Goal: Transaction & Acquisition: Obtain resource

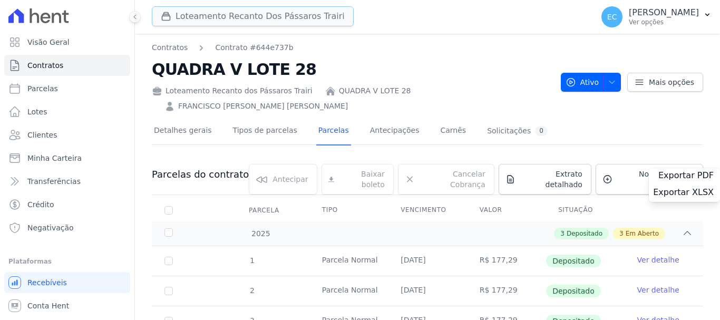
click at [272, 24] on button "Loteamento Recanto Dos Pássaros Trairi" at bounding box center [253, 16] width 202 height 20
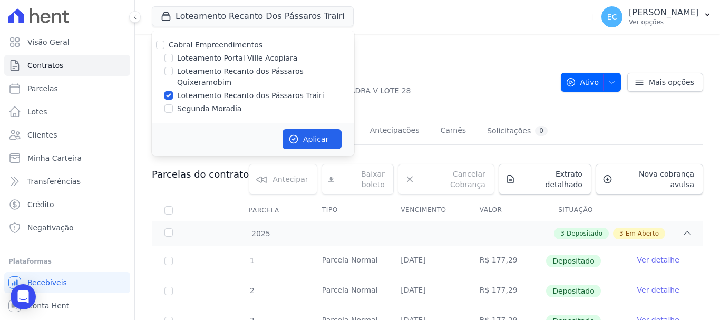
drag, startPoint x: 279, startPoint y: 68, endPoint x: 280, endPoint y: 73, distance: 5.3
click at [279, 69] on label "Loteamento Recanto dos Pássaros Quixeramobim" at bounding box center [265, 77] width 177 height 22
click at [173, 69] on input "Loteamento Recanto dos Pássaros Quixeramobim" at bounding box center [169, 71] width 8 height 8
checkbox input "true"
click at [278, 90] on label "Loteamento Recanto dos Pássaros Trairi" at bounding box center [250, 95] width 147 height 11
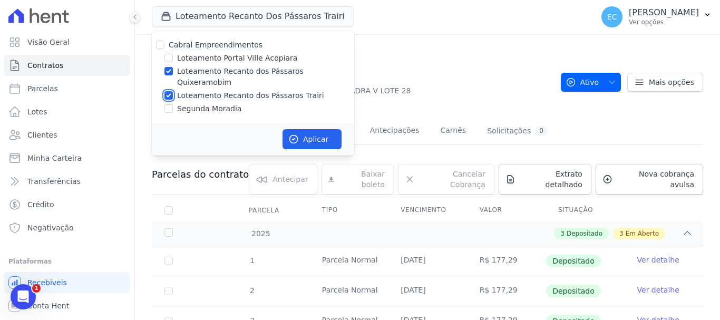
click at [173, 91] on input "Loteamento Recanto dos Pássaros Trairi" at bounding box center [169, 95] width 8 height 8
checkbox input "false"
click at [318, 129] on button "Aplicar" at bounding box center [312, 139] width 59 height 20
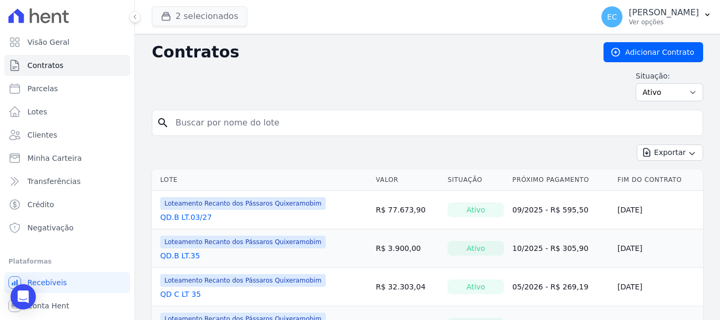
click at [226, 20] on button "2 selecionados" at bounding box center [199, 16] width 95 height 20
click at [220, 17] on button "2 selecionados" at bounding box center [199, 16] width 95 height 20
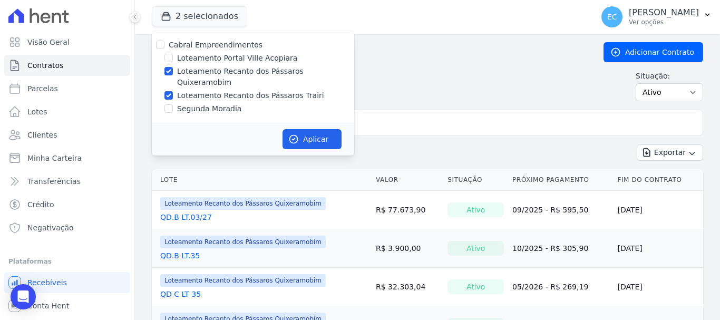
click at [254, 90] on label "Loteamento Recanto dos Pássaros Trairi" at bounding box center [250, 95] width 147 height 11
click at [173, 91] on input "Loteamento Recanto dos Pássaros Trairi" at bounding box center [169, 95] width 8 height 8
checkbox input "false"
click at [318, 129] on button "Aplicar" at bounding box center [312, 139] width 59 height 20
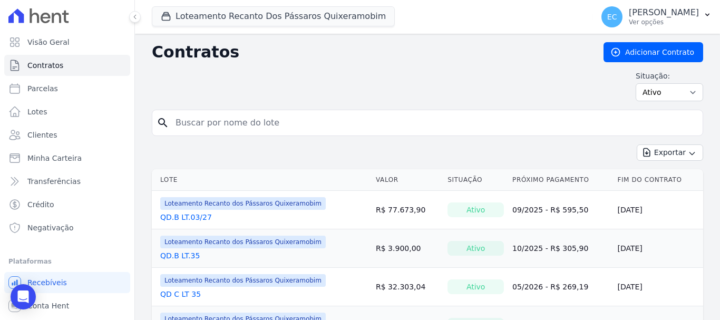
click at [265, 115] on input "search" at bounding box center [434, 122] width 530 height 21
type input "b"
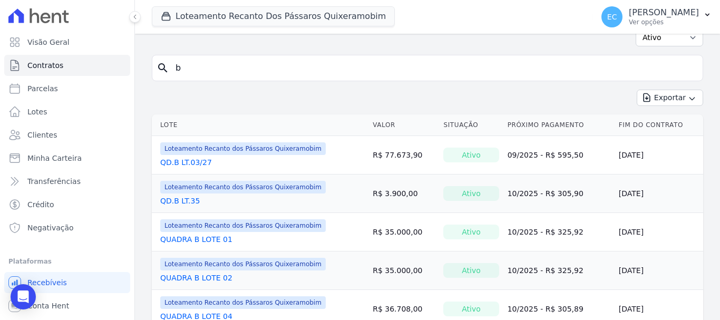
scroll to position [105, 0]
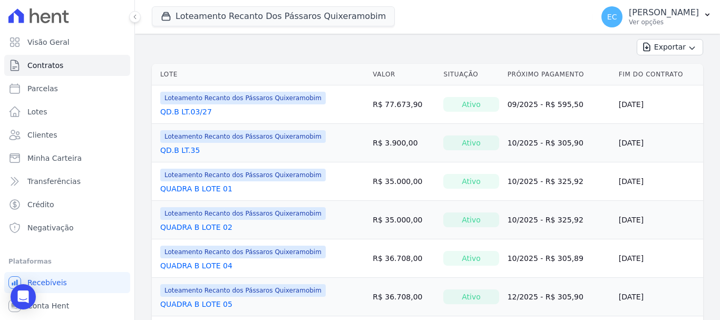
click at [200, 100] on span "Loteamento Recanto dos Pássaros Quixeramobim" at bounding box center [243, 98] width 166 height 13
click at [200, 112] on link "QD.B LT.03/27" at bounding box center [186, 112] width 52 height 11
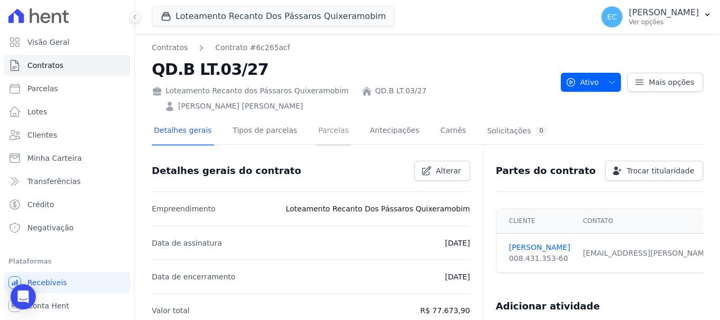
click at [323, 118] on link "Parcelas" at bounding box center [333, 132] width 35 height 28
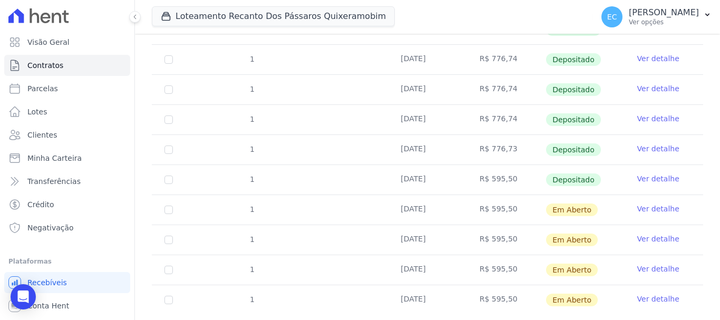
scroll to position [319, 0]
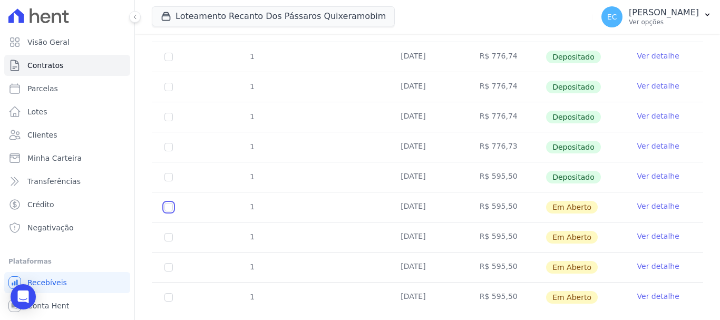
click at [168, 203] on input "checkbox" at bounding box center [169, 207] width 8 height 8
checkbox input "true"
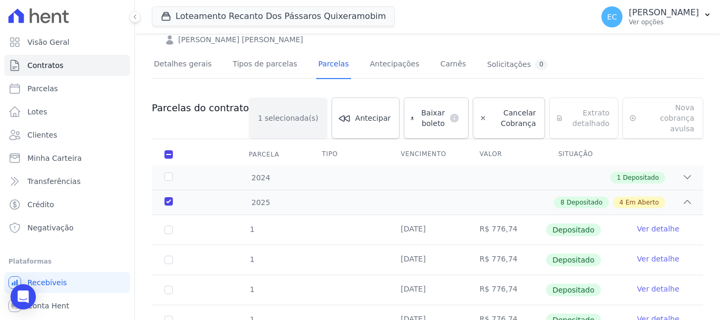
scroll to position [64, 0]
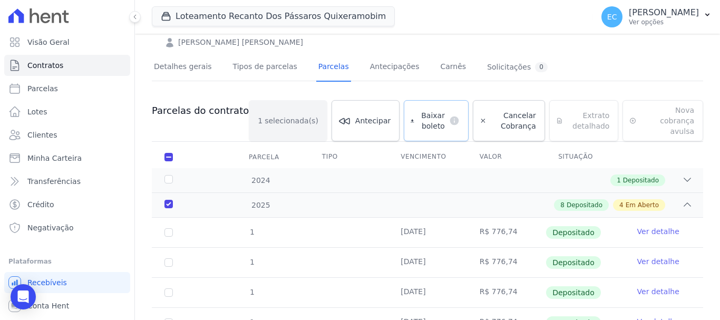
click at [419, 110] on span "Baixar boleto" at bounding box center [432, 120] width 26 height 21
click at [191, 24] on button "Loteamento Recanto Dos Pássaros Quixeramobim" at bounding box center [273, 16] width 243 height 20
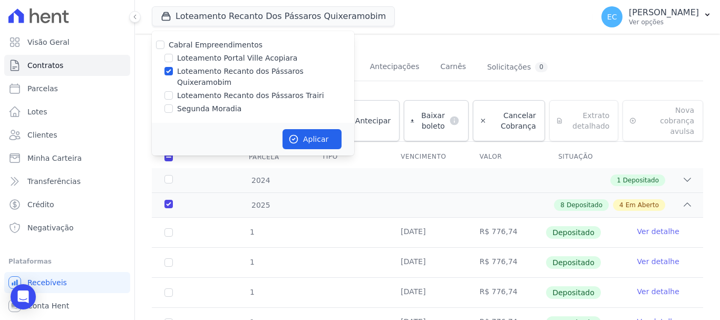
click at [219, 90] on label "Loteamento Recanto dos Pássaros Trairi" at bounding box center [250, 95] width 147 height 11
click at [173, 91] on input "Loteamento Recanto dos Pássaros Trairi" at bounding box center [169, 95] width 8 height 8
checkbox input "true"
drag, startPoint x: 222, startPoint y: 69, endPoint x: 226, endPoint y: 94, distance: 25.1
click at [223, 69] on label "Loteamento Recanto dos Pássaros Quixeramobim" at bounding box center [265, 77] width 177 height 22
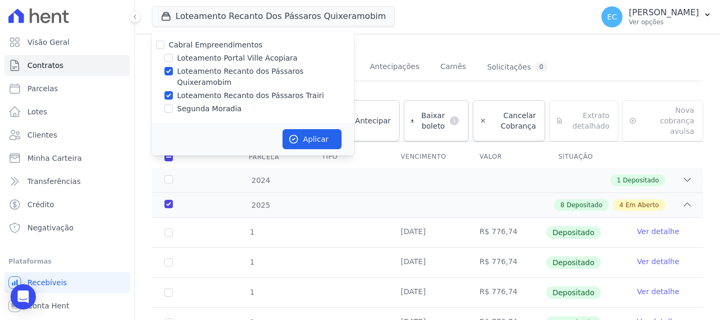
click at [173, 69] on input "Loteamento Recanto dos Pássaros Quixeramobim" at bounding box center [169, 71] width 8 height 8
checkbox input "false"
click at [316, 129] on button "Aplicar" at bounding box center [312, 139] width 59 height 20
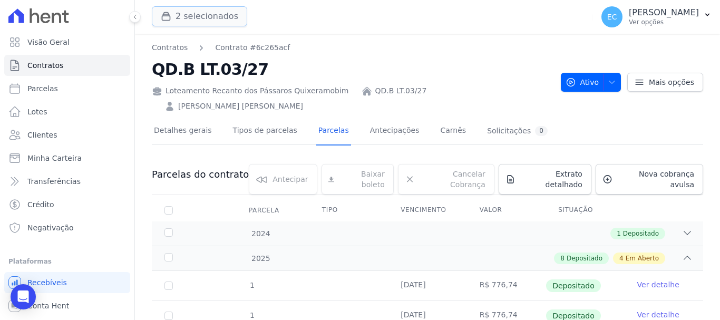
click at [201, 22] on button "2 selecionados" at bounding box center [199, 16] width 95 height 20
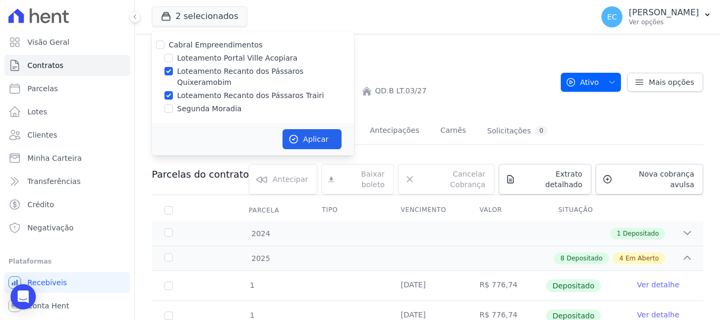
click at [272, 73] on label "Loteamento Recanto dos Pássaros Quixeramobim" at bounding box center [265, 77] width 177 height 22
click at [173, 73] on input "Loteamento Recanto dos Pássaros Quixeramobim" at bounding box center [169, 71] width 8 height 8
checkbox input "false"
click at [315, 129] on button "Aplicar" at bounding box center [312, 139] width 59 height 20
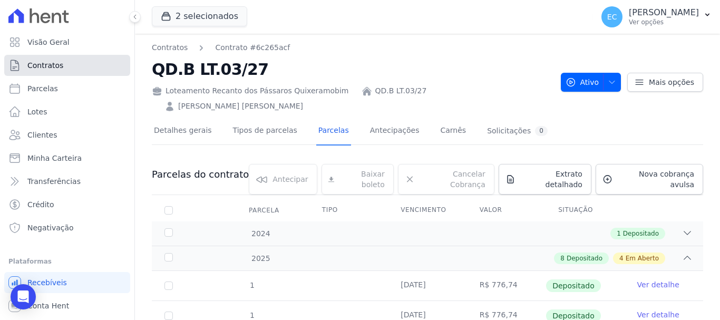
click at [99, 68] on link "Contratos" at bounding box center [67, 65] width 126 height 21
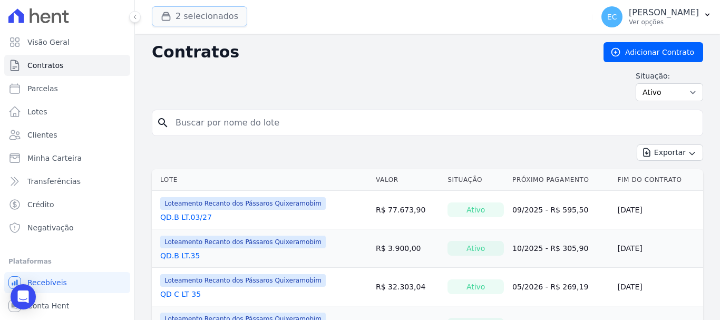
click at [193, 25] on button "2 selecionados" at bounding box center [199, 16] width 95 height 20
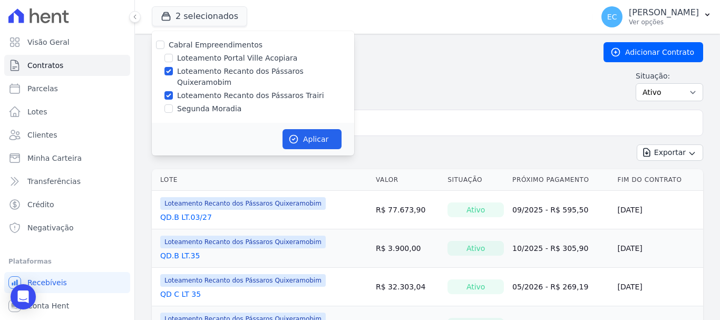
click at [221, 90] on label "Loteamento Recanto dos Pássaros Trairi" at bounding box center [250, 95] width 147 height 11
click at [173, 91] on input "Loteamento Recanto dos Pássaros Trairi" at bounding box center [169, 95] width 8 height 8
checkbox input "false"
click at [225, 73] on label "Loteamento Recanto dos Pássaros Quixeramobim" at bounding box center [265, 77] width 177 height 22
click at [173, 73] on input "Loteamento Recanto dos Pássaros Quixeramobim" at bounding box center [169, 71] width 8 height 8
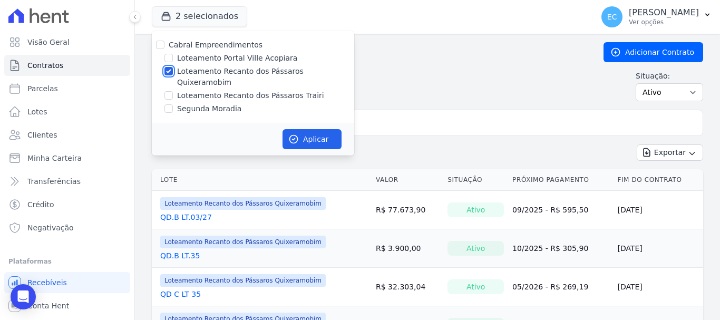
checkbox input "false"
click at [227, 90] on label "Loteamento Recanto dos Pássaros Trairi" at bounding box center [250, 95] width 147 height 11
click at [173, 91] on input "Loteamento Recanto dos Pássaros Trairi" at bounding box center [169, 95] width 8 height 8
checkbox input "true"
click at [286, 129] on button "Aplicar" at bounding box center [312, 139] width 59 height 20
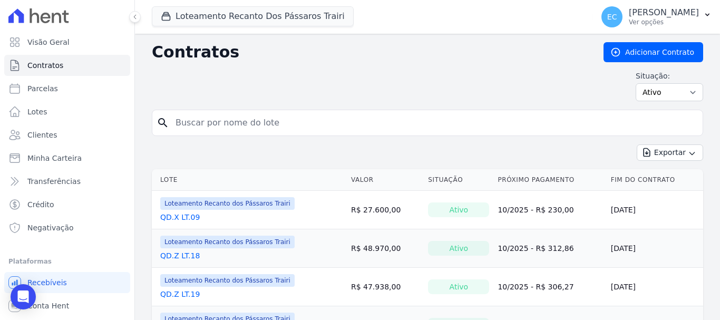
click at [204, 131] on input "search" at bounding box center [434, 122] width 530 height 21
type input "v"
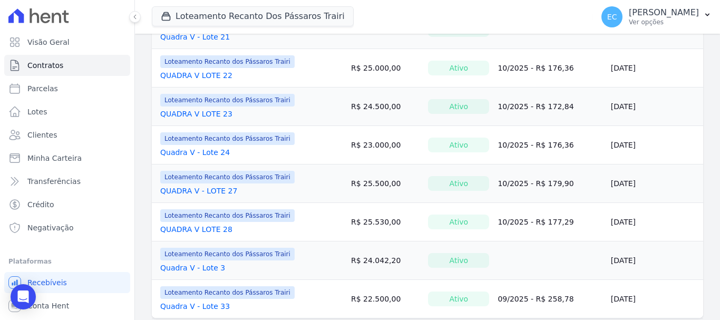
scroll to position [879, 0]
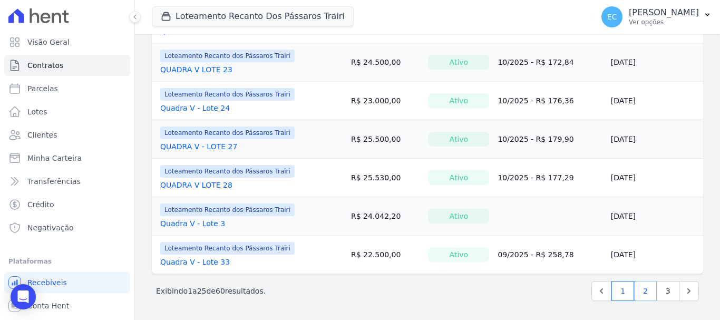
click at [634, 289] on link "2" at bounding box center [645, 291] width 23 height 20
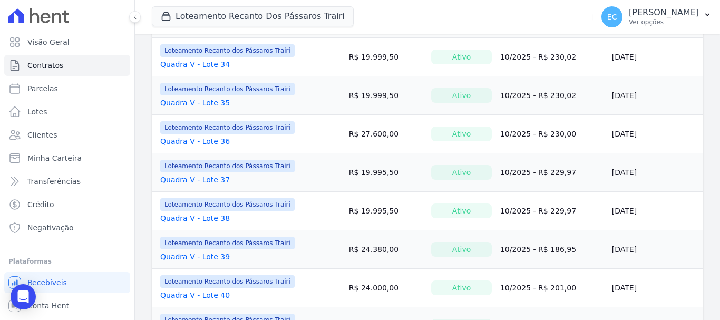
scroll to position [158, 0]
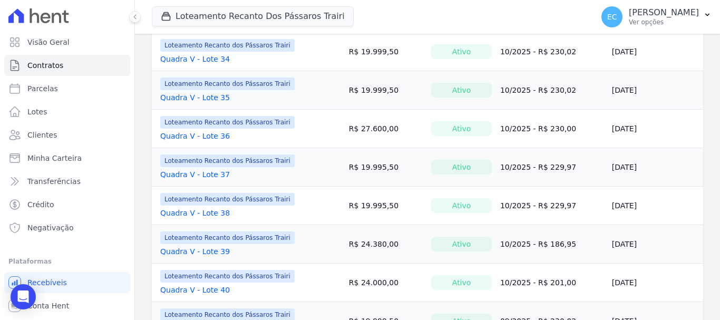
click at [214, 132] on link "Quadra V - Lote 36" at bounding box center [195, 136] width 70 height 11
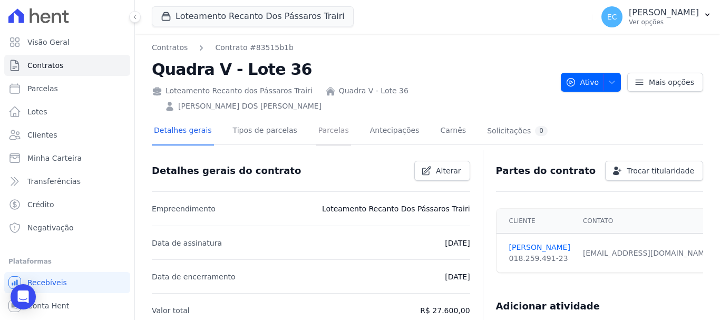
click at [319, 118] on link "Parcelas" at bounding box center [333, 132] width 35 height 28
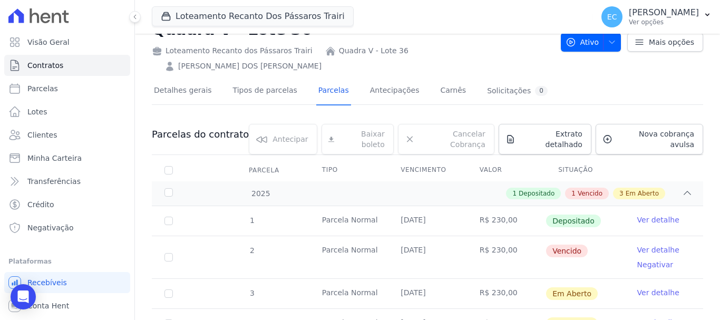
scroll to position [158, 0]
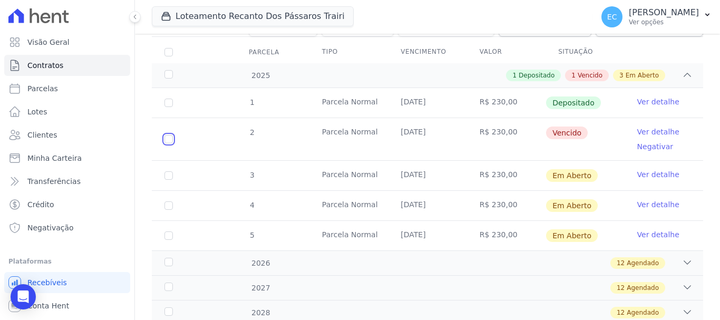
click at [170, 135] on input "checkbox" at bounding box center [169, 139] width 8 height 8
checkbox input "true"
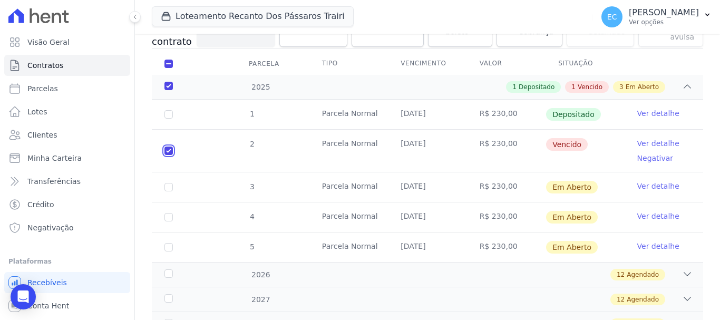
checkbox input "true"
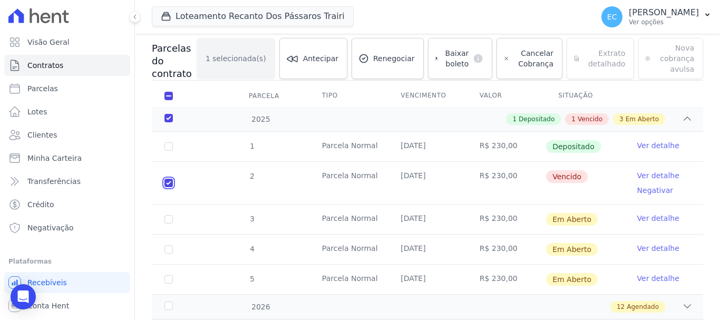
scroll to position [72, 0]
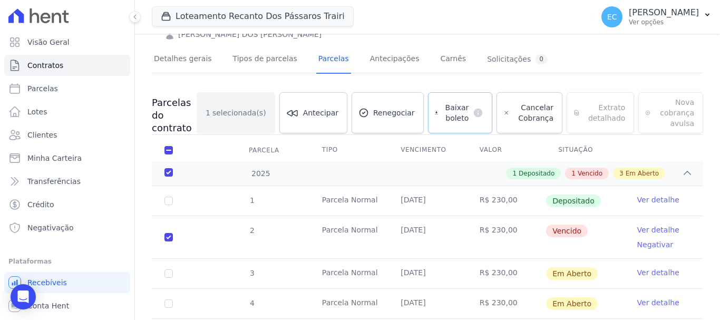
click at [453, 102] on span "Baixar boleto" at bounding box center [456, 112] width 26 height 21
